Goal: Task Accomplishment & Management: Manage account settings

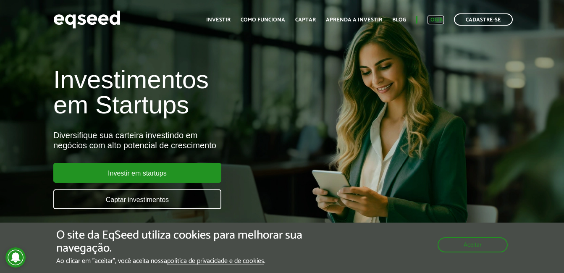
click at [434, 20] on link "Login" at bounding box center [436, 19] width 16 height 5
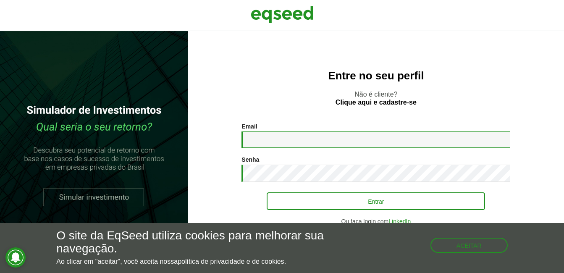
type input "**********"
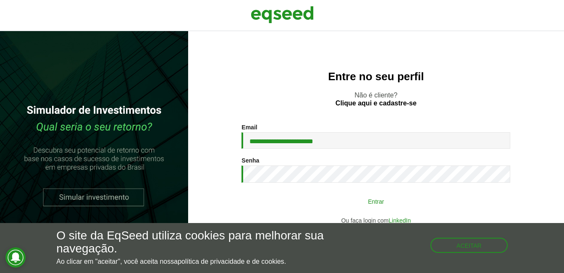
click at [369, 203] on button "Entrar" at bounding box center [376, 201] width 218 height 16
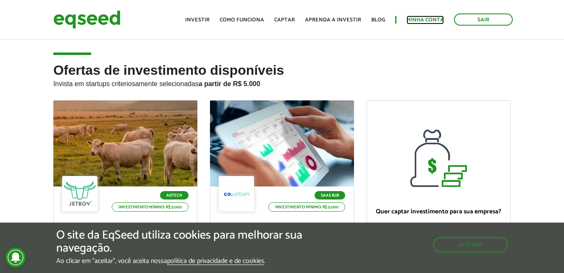
click at [420, 17] on link "Minha conta" at bounding box center [425, 19] width 37 height 5
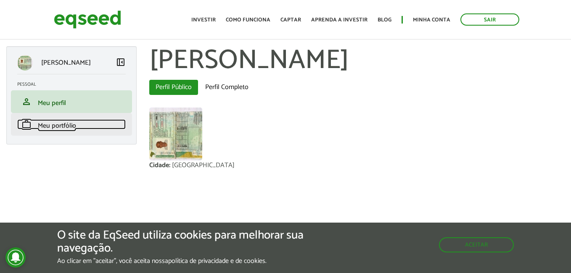
click at [94, 126] on link "work Meu portfólio" at bounding box center [71, 124] width 108 height 10
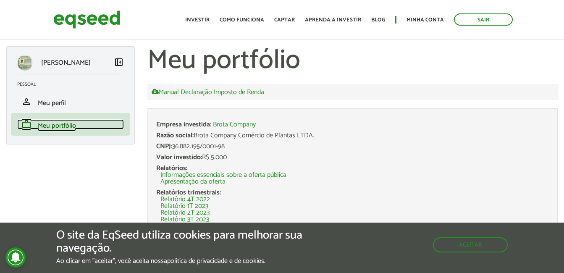
click at [94, 126] on link "work Meu portfólio" at bounding box center [70, 124] width 107 height 10
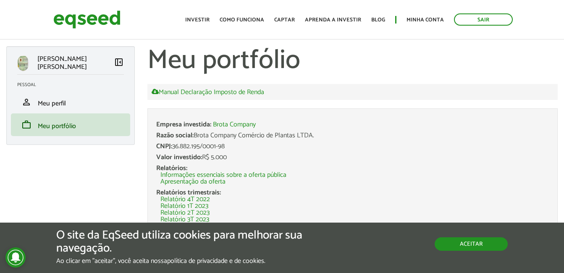
click at [479, 240] on button "Aceitar" at bounding box center [471, 243] width 73 height 13
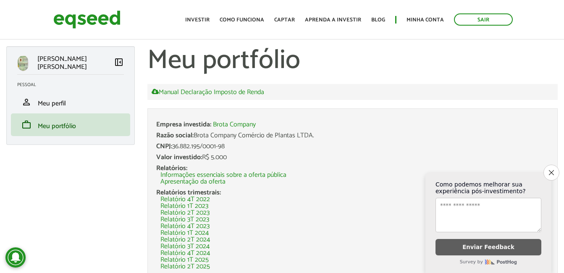
click at [370, 211] on li "Relatório 2T 2023" at bounding box center [355, 213] width 389 height 7
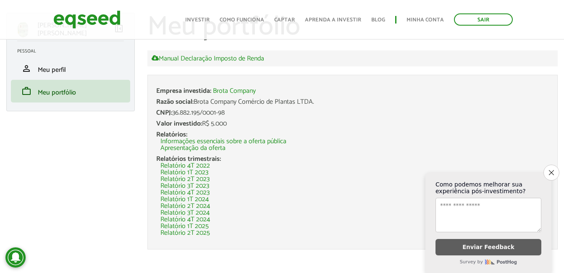
scroll to position [48, 0]
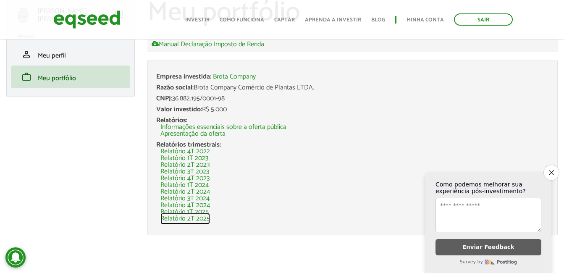
click at [194, 218] on link "Relatório 2T 2025" at bounding box center [186, 219] width 50 height 7
